Goal: Task Accomplishment & Management: Complete application form

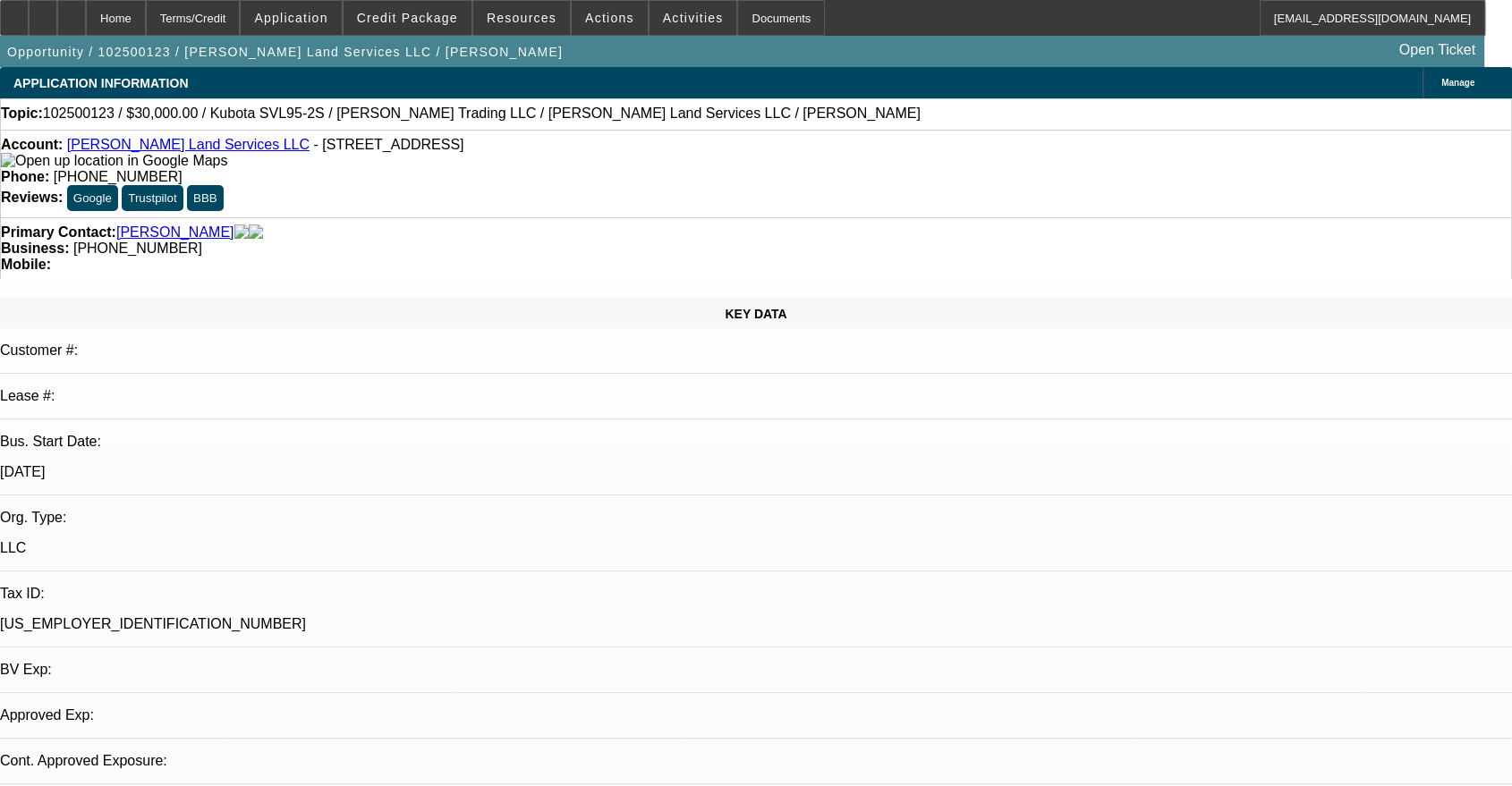
select select "0"
select select "2"
select select "0"
select select "6"
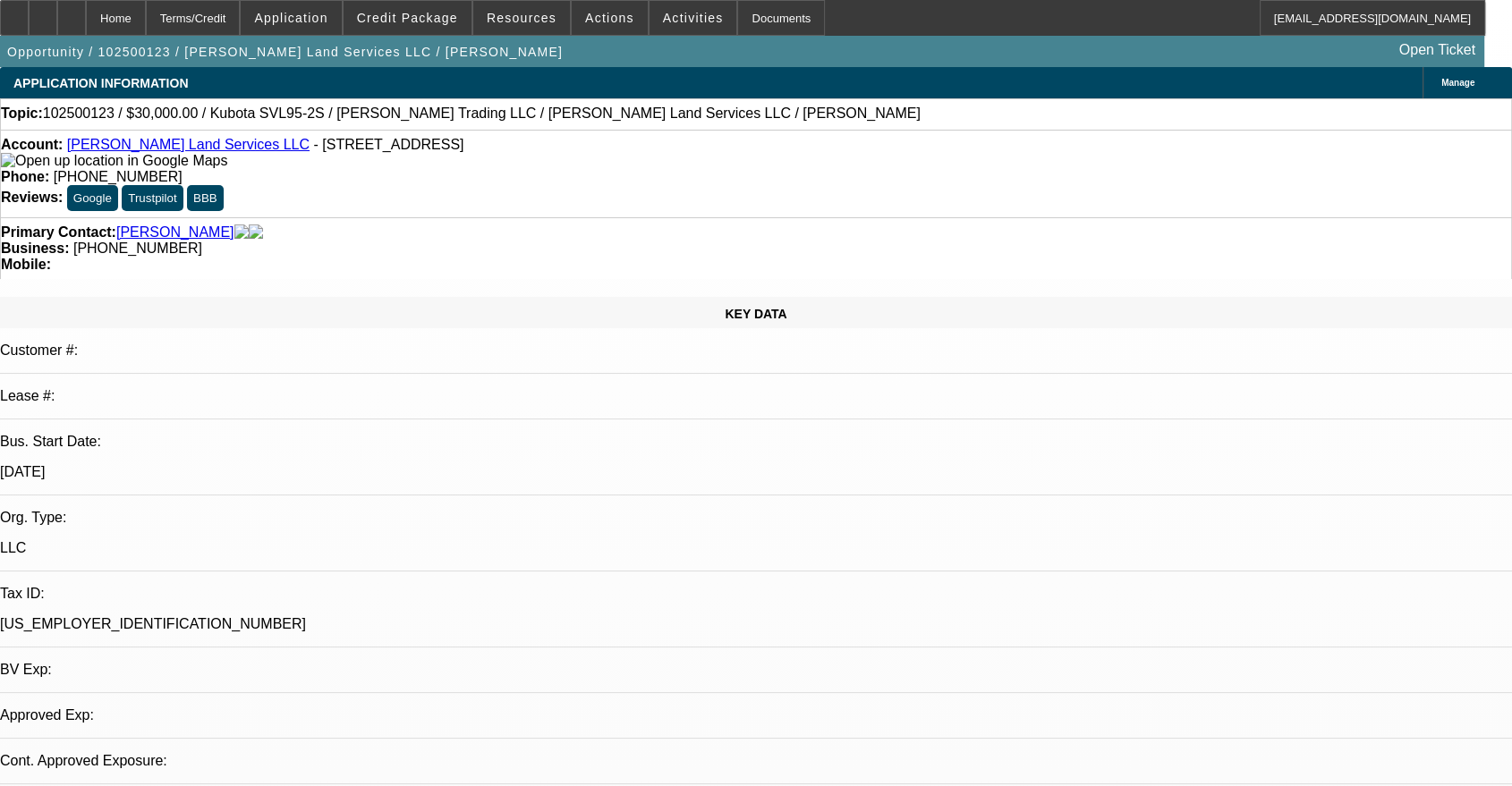
select select "0.1"
select select "2"
select select "0"
select select "6"
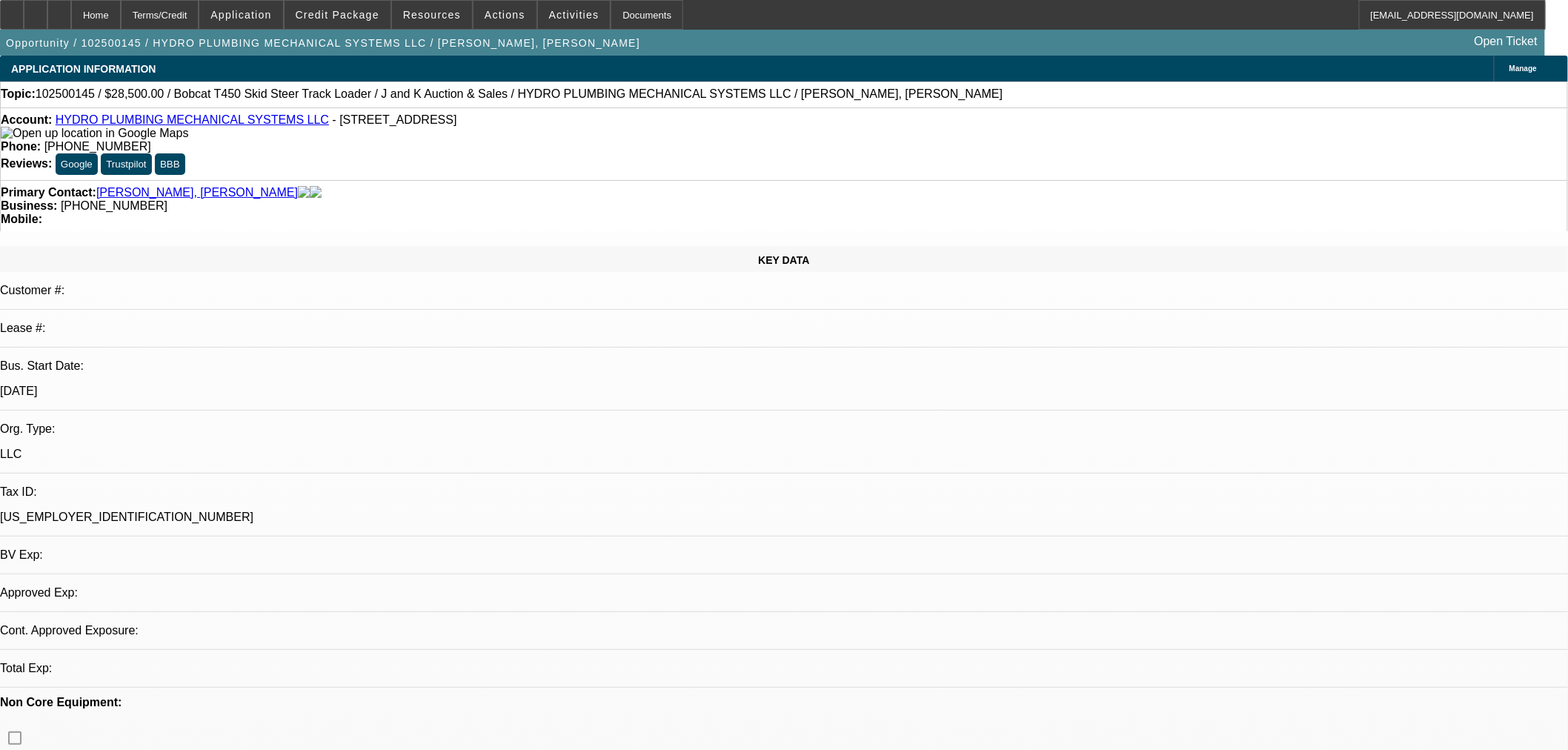
select select "0"
select select "2"
select select "0"
select select "2"
select select "6"
